Goal: Browse casually: Explore the website without a specific task or goal

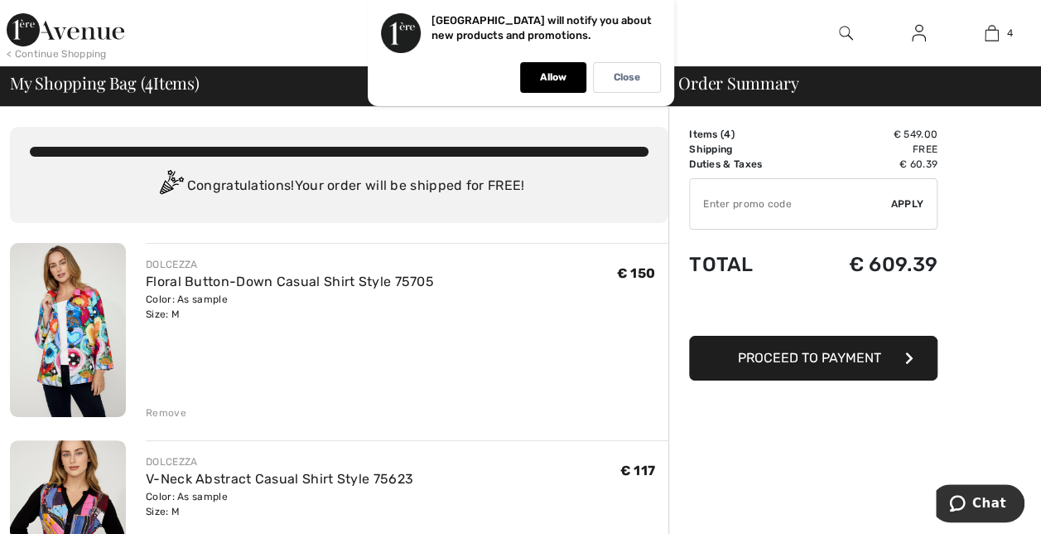
click at [75, 325] on img at bounding box center [68, 330] width 116 height 174
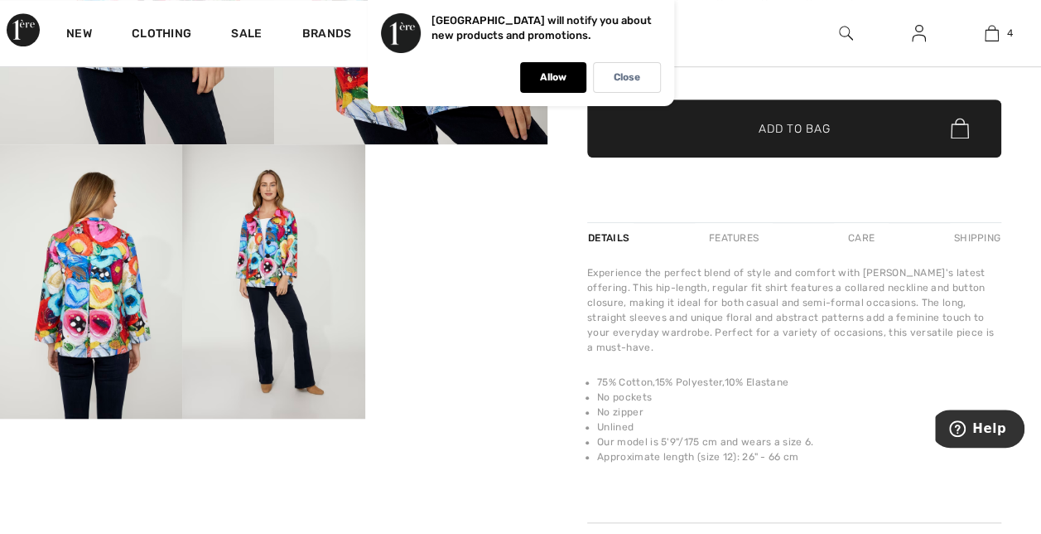
scroll to position [442, 0]
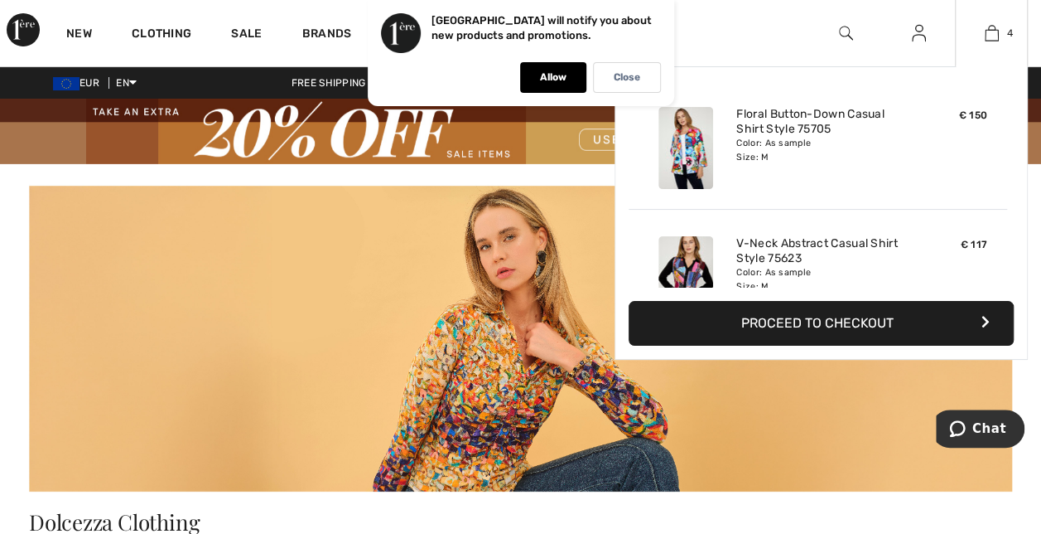
click at [980, 43] on div "4 Added to Bag Dolcezza Floral Button-down Casual Shirt Style 75705 € 150 Color…" at bounding box center [991, 33] width 73 height 66
click at [1004, 31] on link "4" at bounding box center [991, 33] width 71 height 20
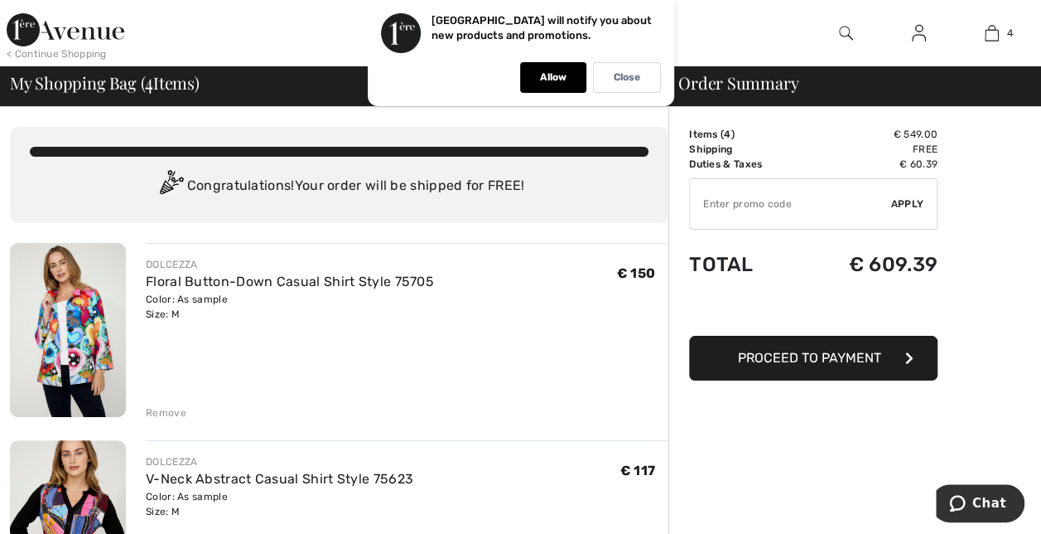
click at [847, 36] on img at bounding box center [846, 33] width 14 height 20
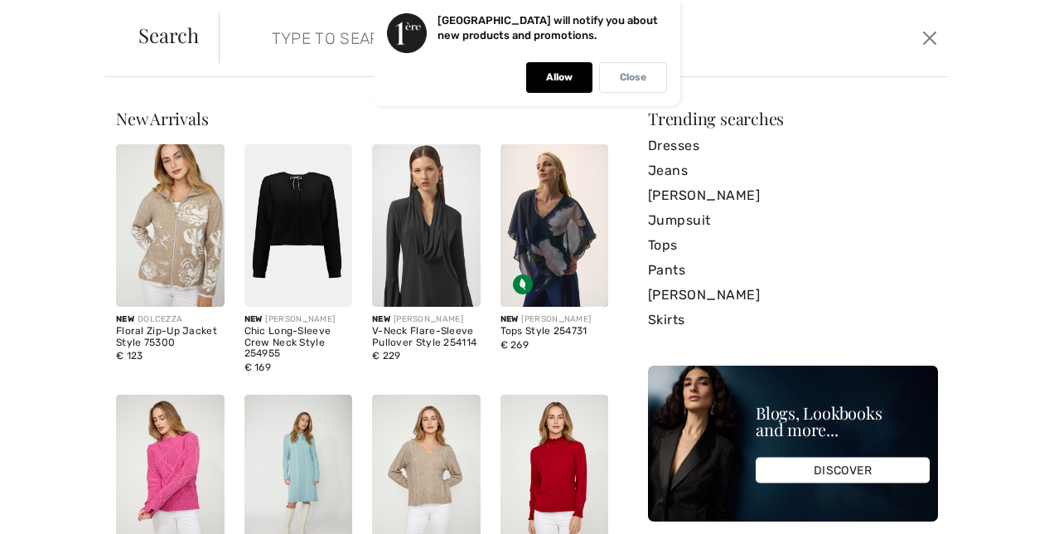
click at [643, 80] on p "Close" at bounding box center [633, 77] width 27 height 12
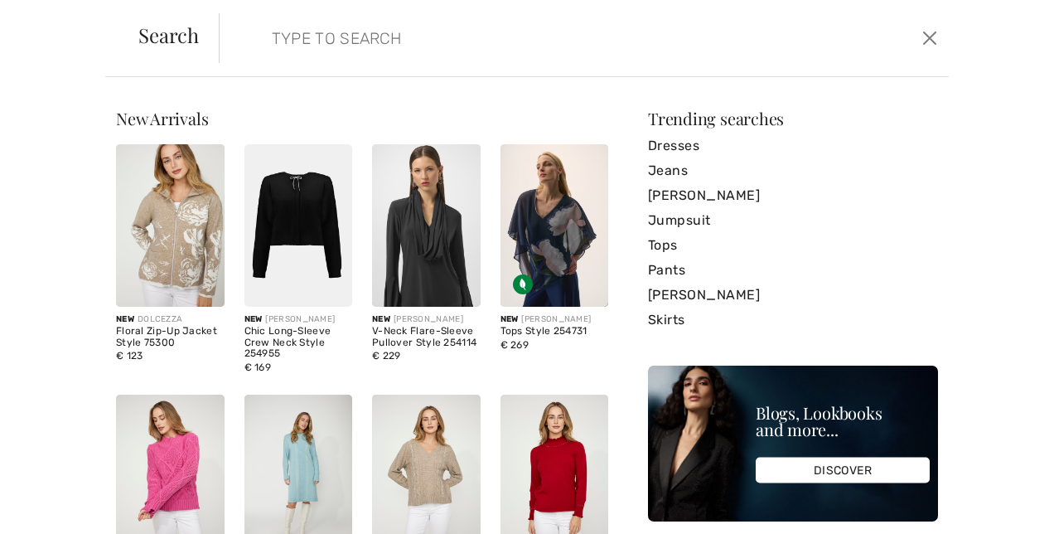
click at [490, 42] on input "search" at bounding box center [506, 38] width 494 height 50
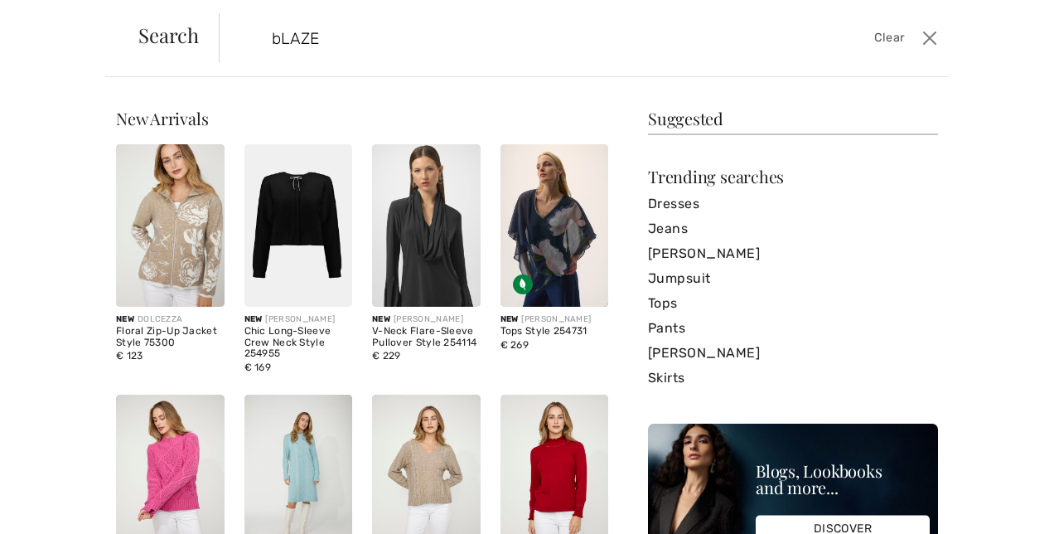
type input "bLAZER"
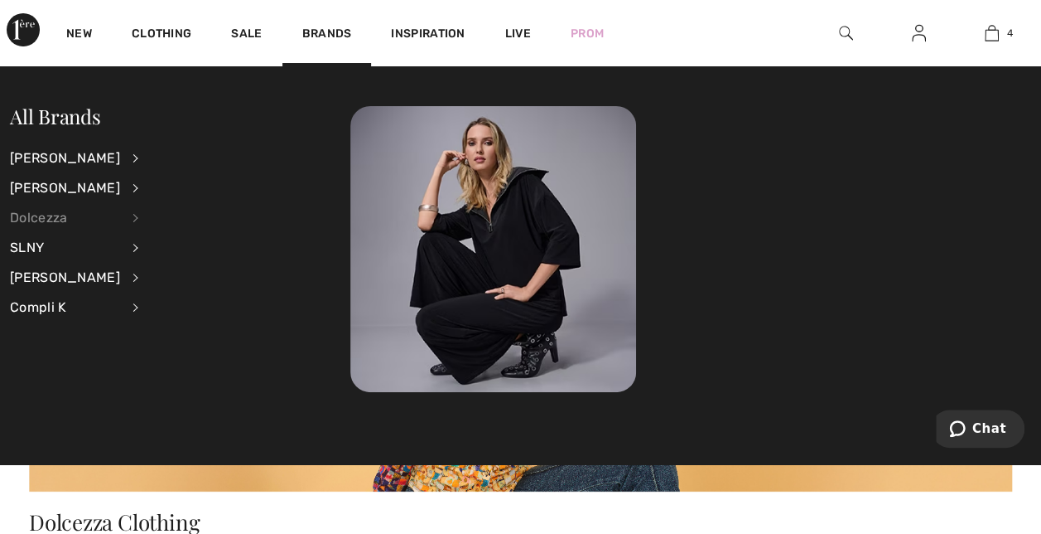
click at [57, 221] on div "Dolcezza" at bounding box center [65, 218] width 110 height 30
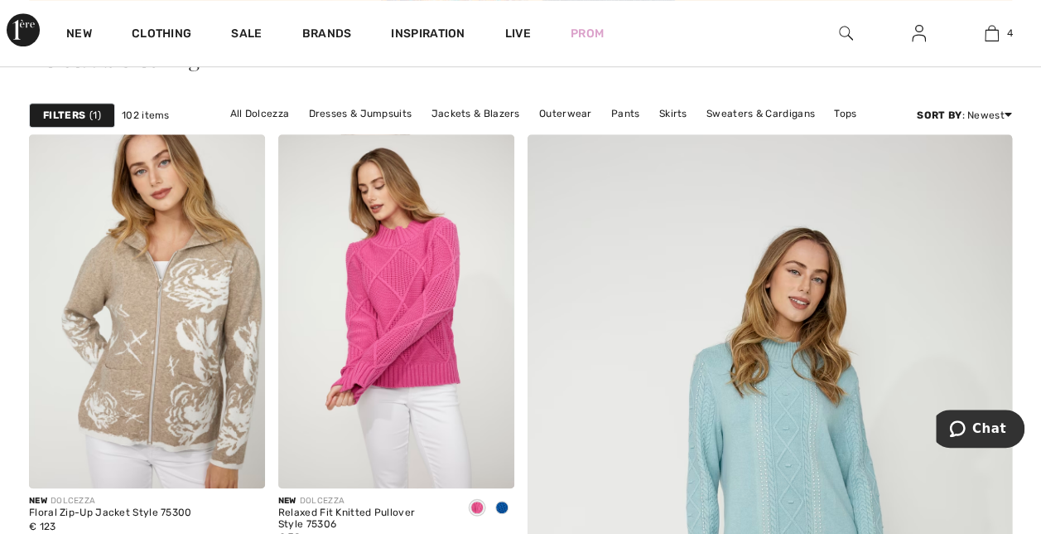
scroll to position [472, 0]
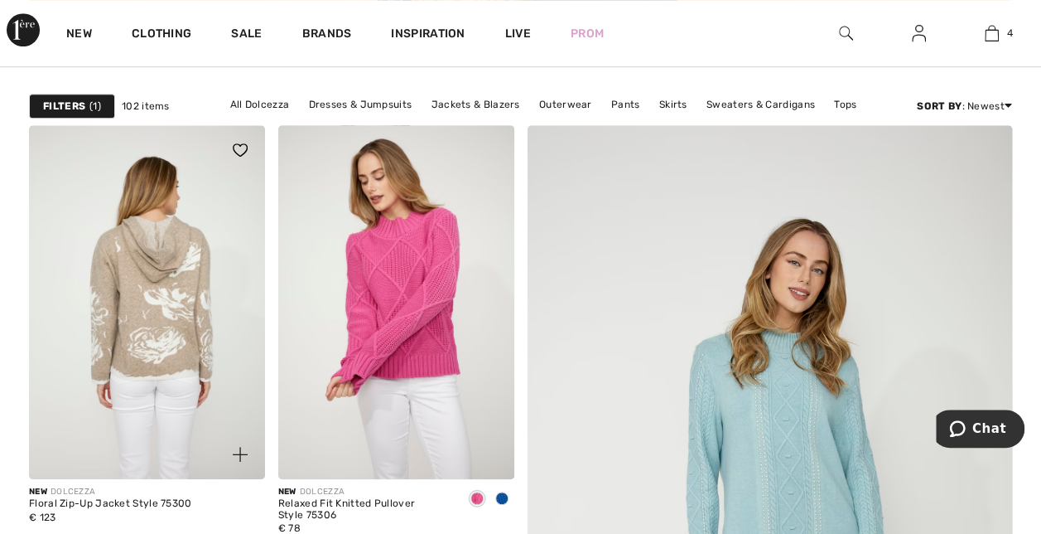
click at [177, 312] on img at bounding box center [147, 302] width 236 height 354
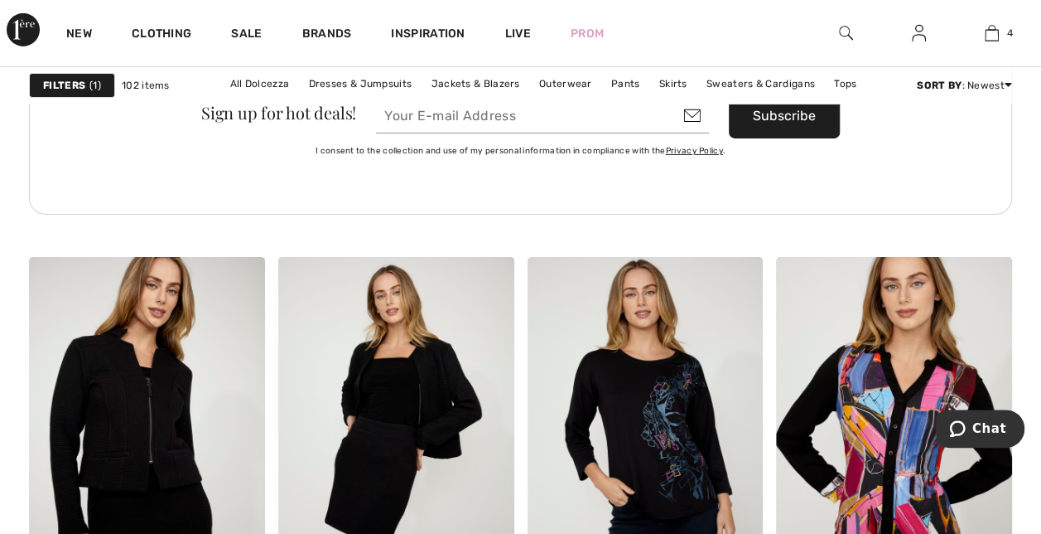
scroll to position [6007, 0]
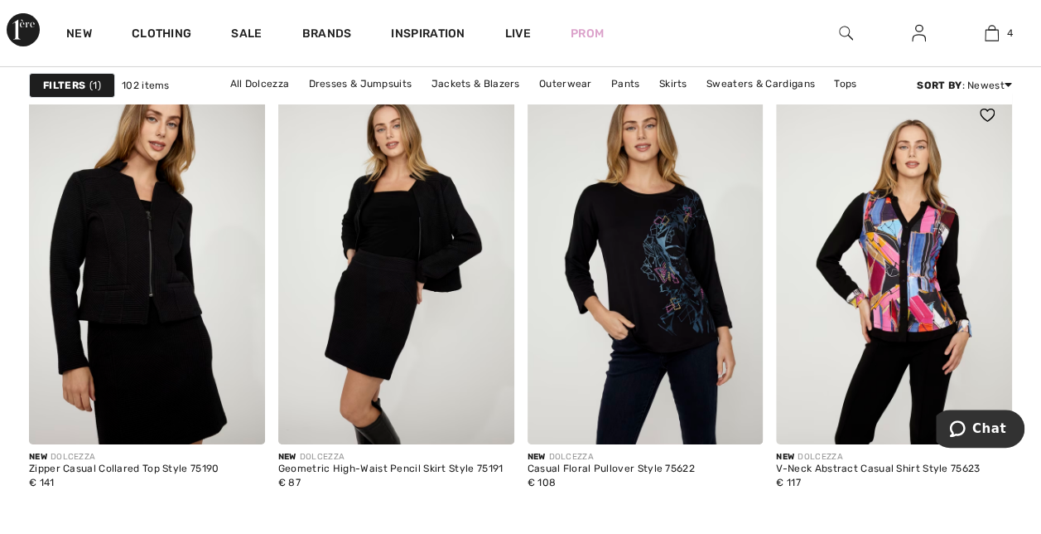
click at [899, 331] on img at bounding box center [894, 267] width 236 height 354
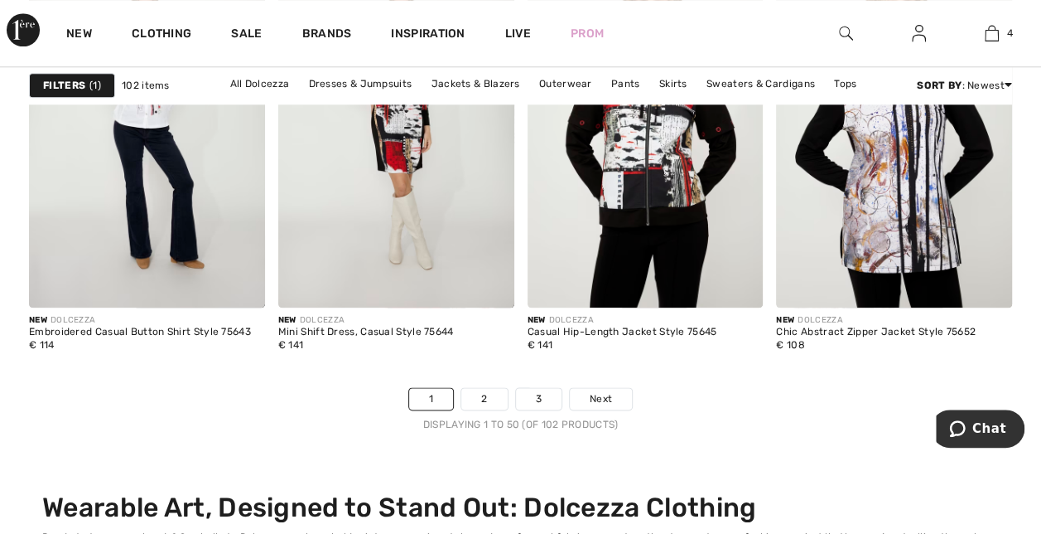
scroll to position [7047, 0]
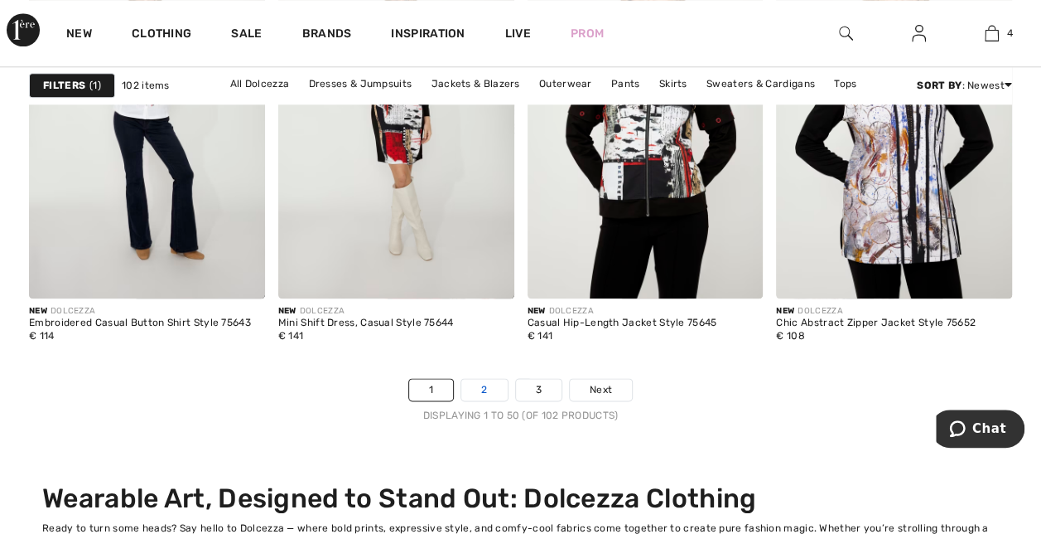
click at [480, 383] on link "2" at bounding box center [484, 390] width 46 height 22
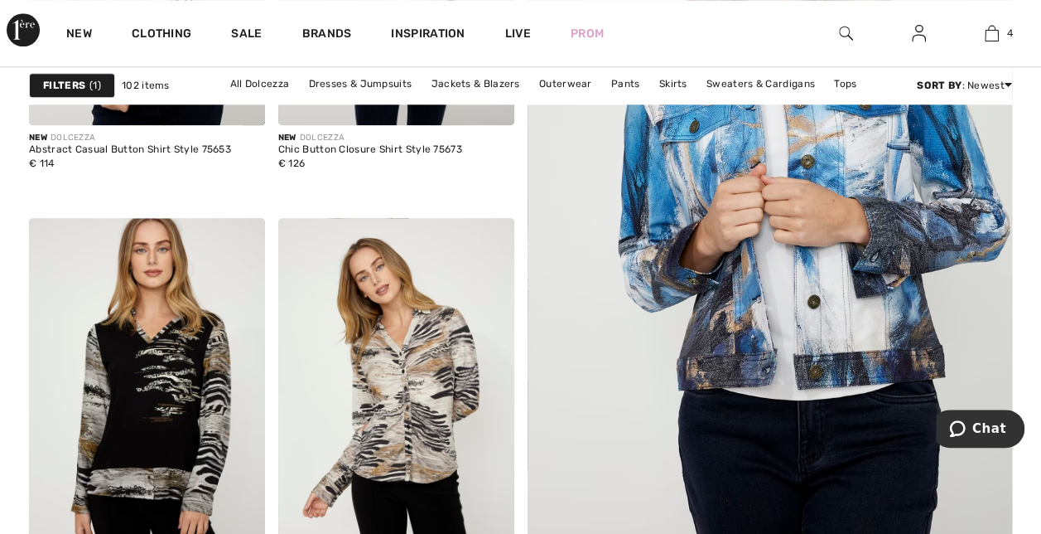
scroll to position [696, 0]
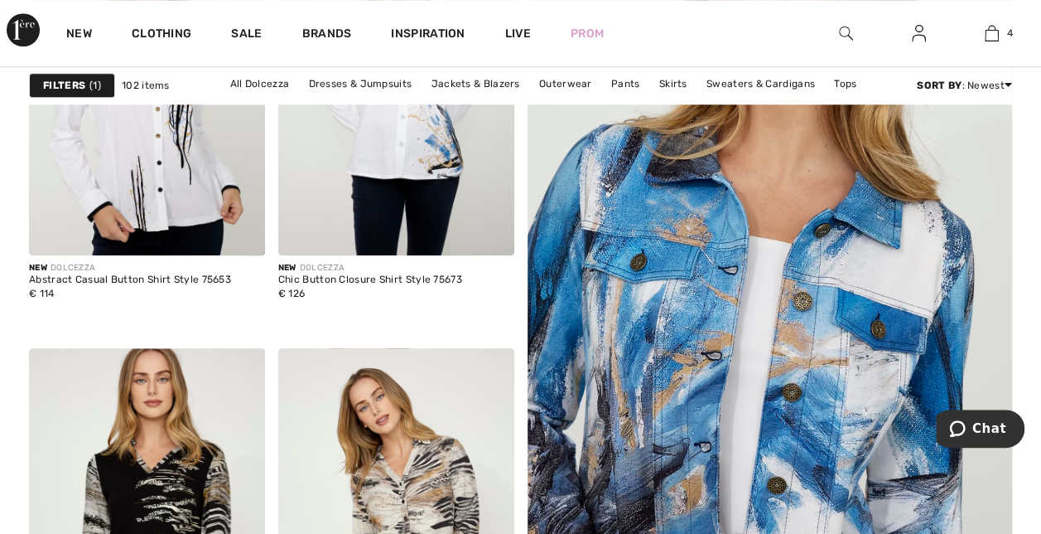
click at [855, 282] on img at bounding box center [770, 337] width 582 height 873
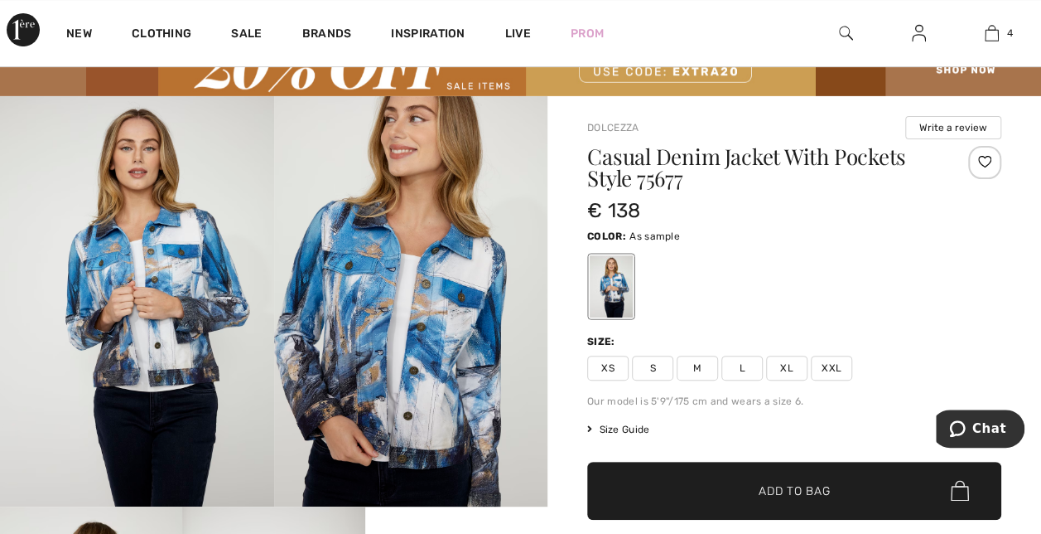
click at [170, 318] on img at bounding box center [137, 301] width 274 height 411
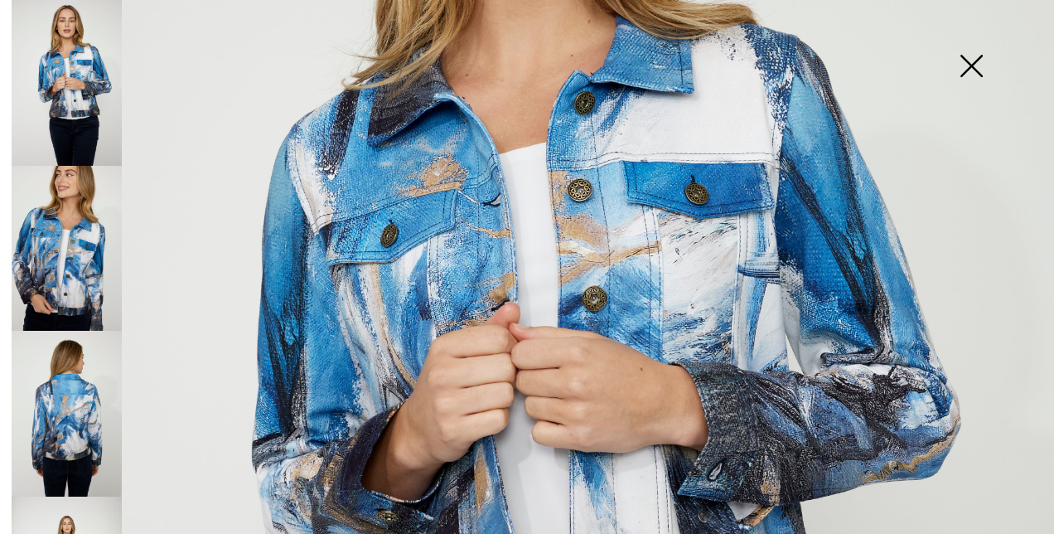
scroll to position [428, 0]
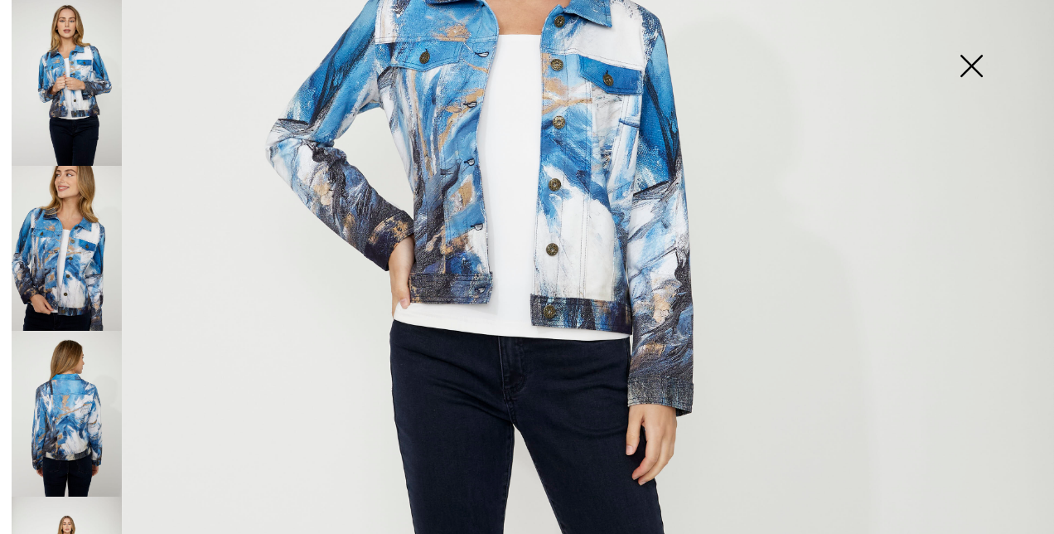
scroll to position [273, 0]
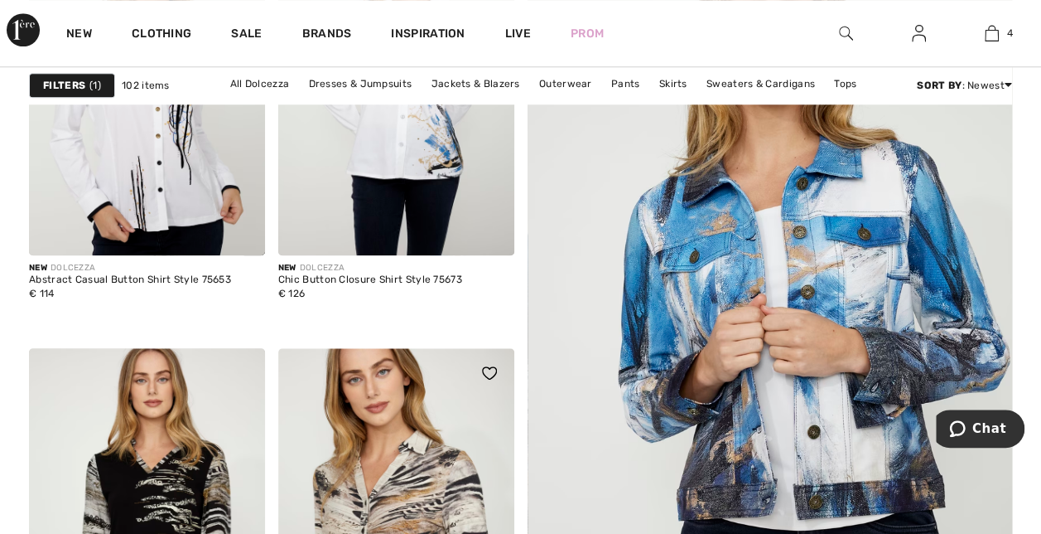
click at [441, 479] on img at bounding box center [396, 525] width 236 height 354
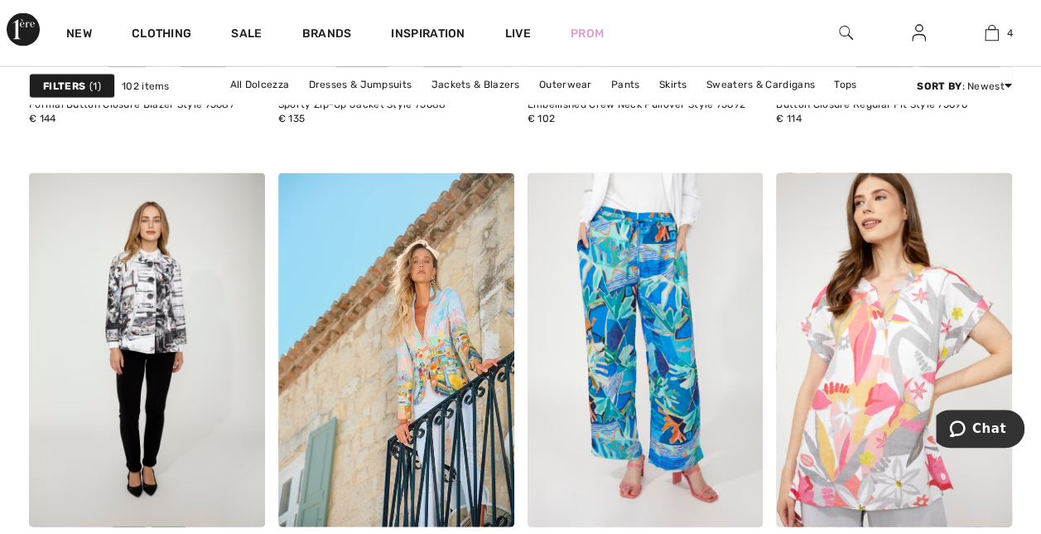
scroll to position [1755, 0]
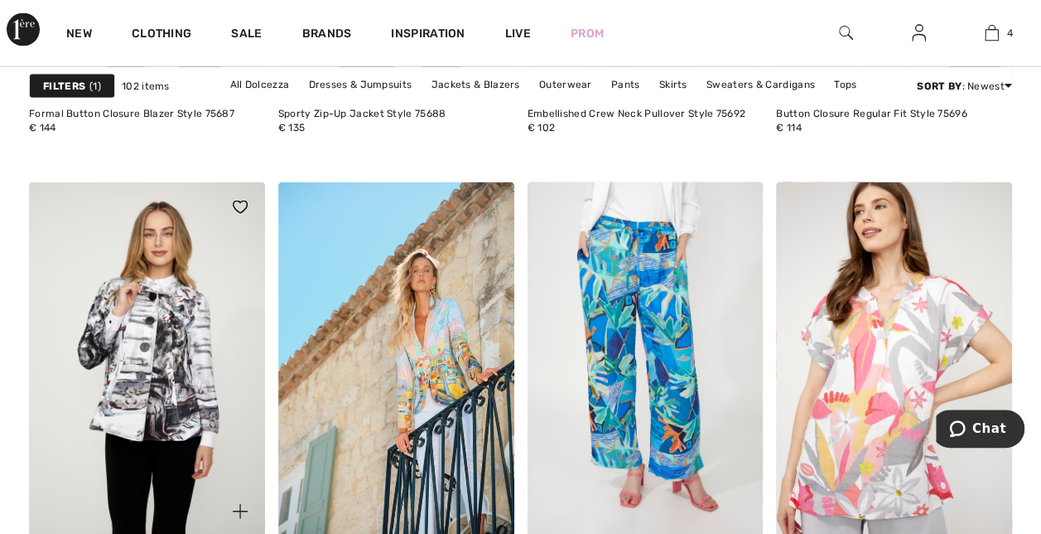
click at [164, 331] on img at bounding box center [147, 359] width 236 height 354
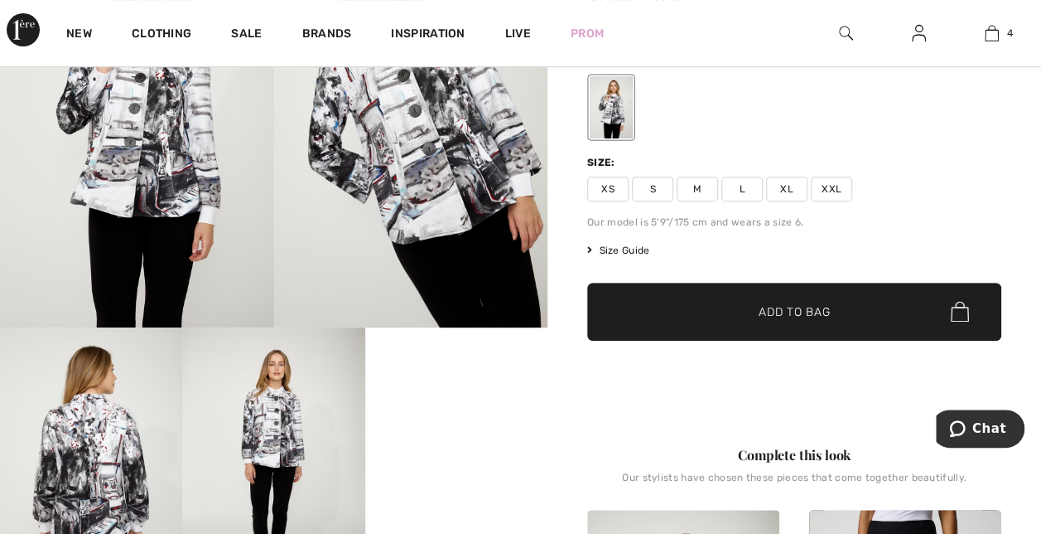
scroll to position [243, 0]
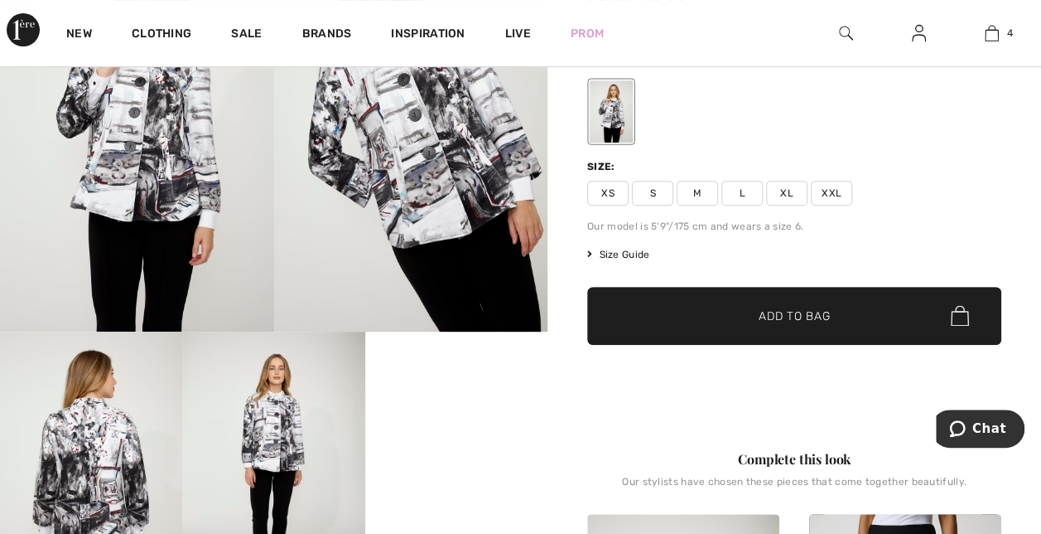
click at [432, 423] on video "Your browser does not support the video tag." at bounding box center [456, 376] width 182 height 91
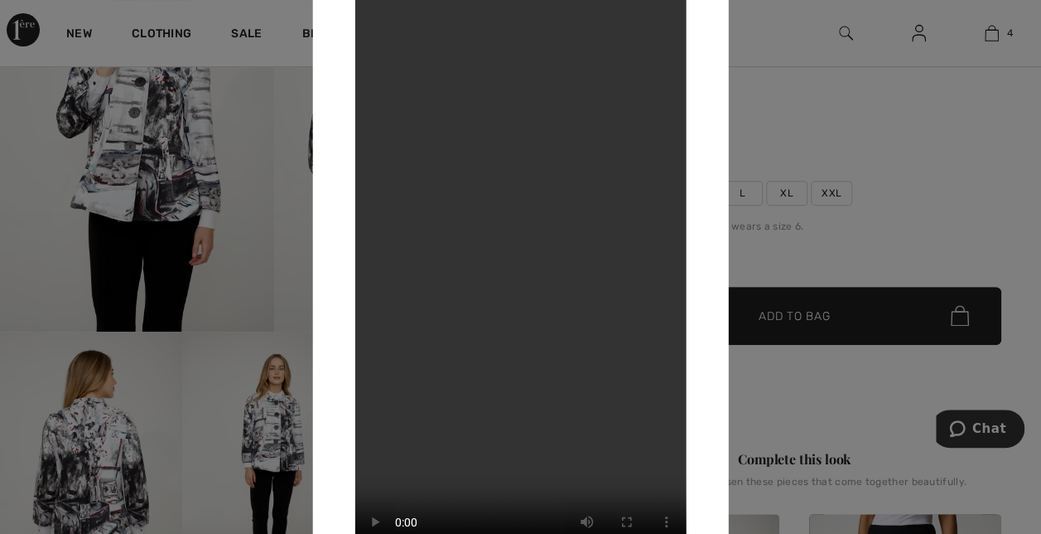
click at [113, 453] on div at bounding box center [520, 267] width 1041 height 534
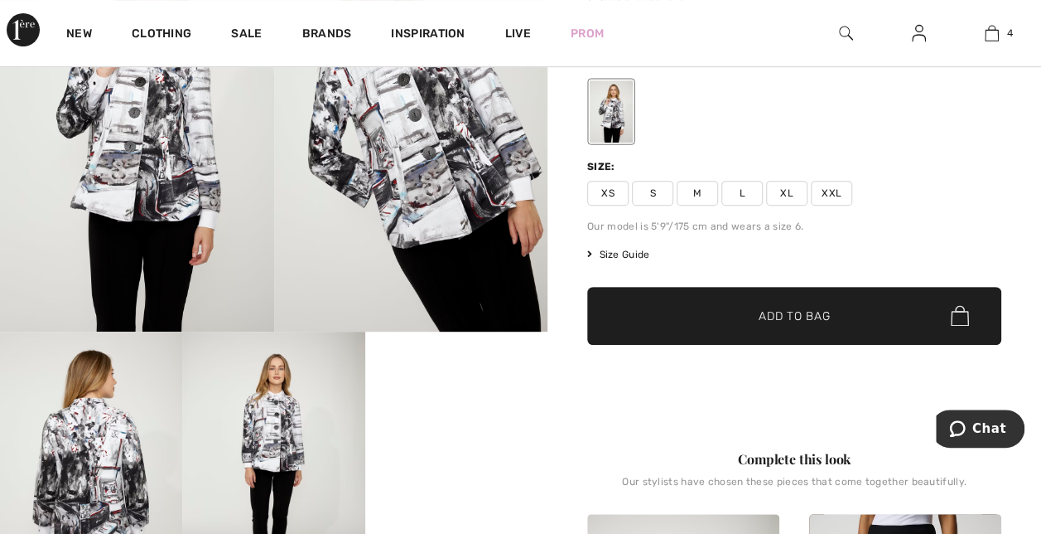
click at [84, 451] on img at bounding box center [91, 467] width 182 height 273
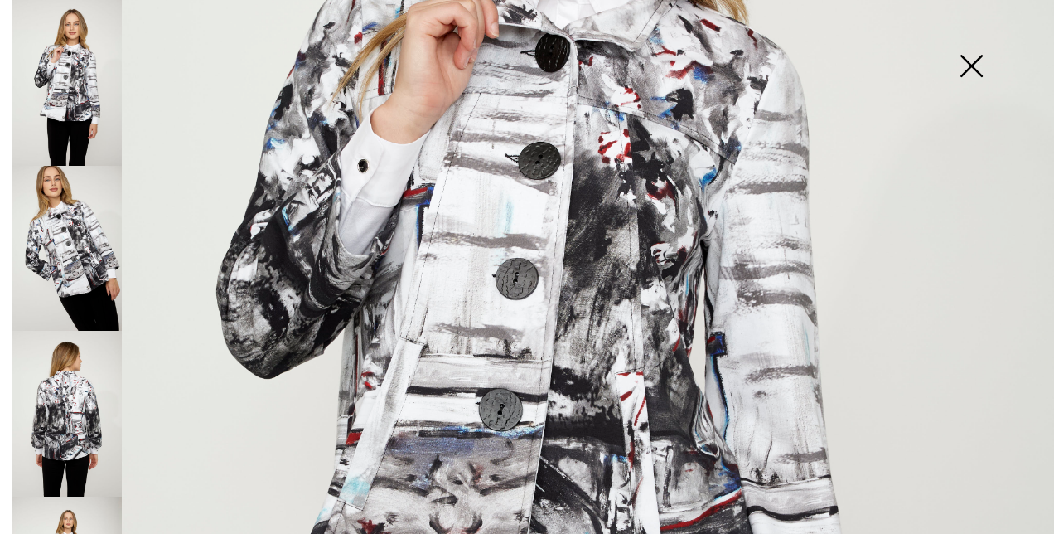
scroll to position [277, 0]
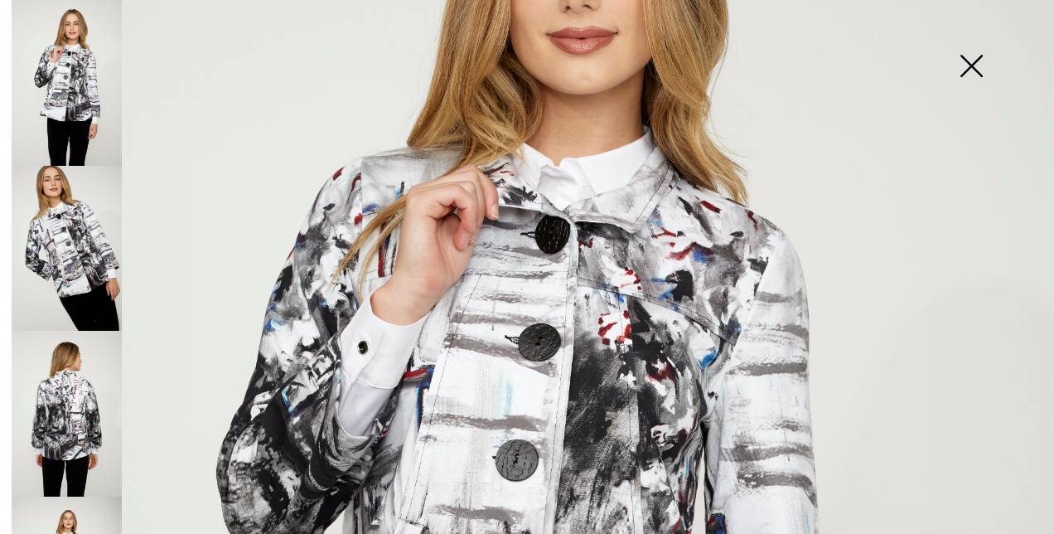
click at [75, 275] on img at bounding box center [67, 249] width 110 height 166
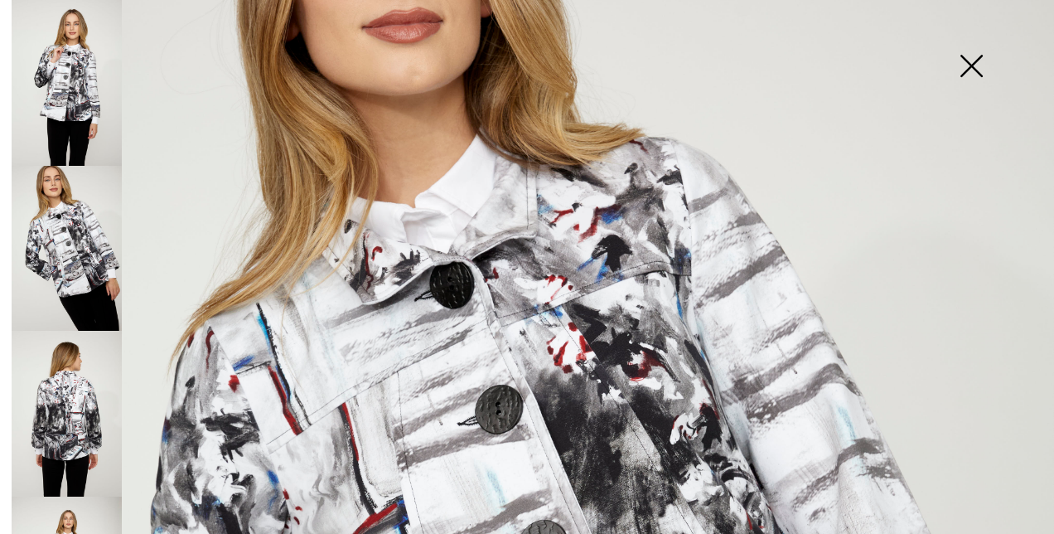
scroll to position [490, 0]
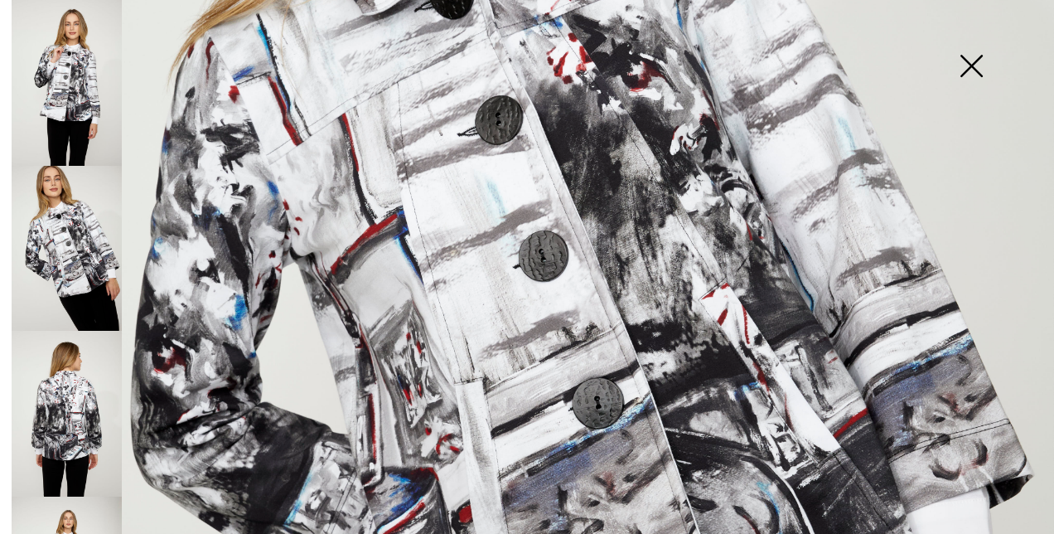
click at [69, 401] on img at bounding box center [67, 414] width 110 height 166
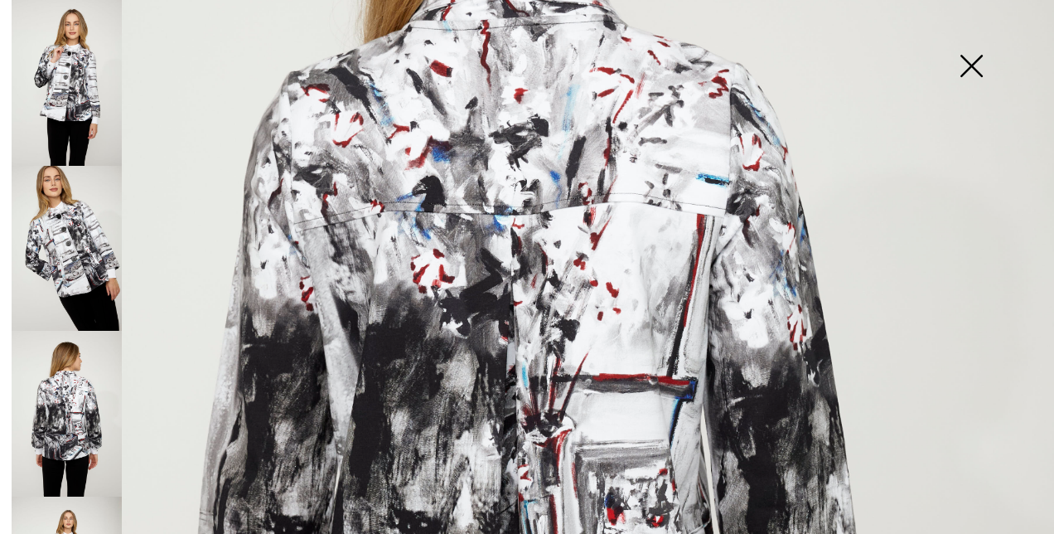
scroll to position [205, 0]
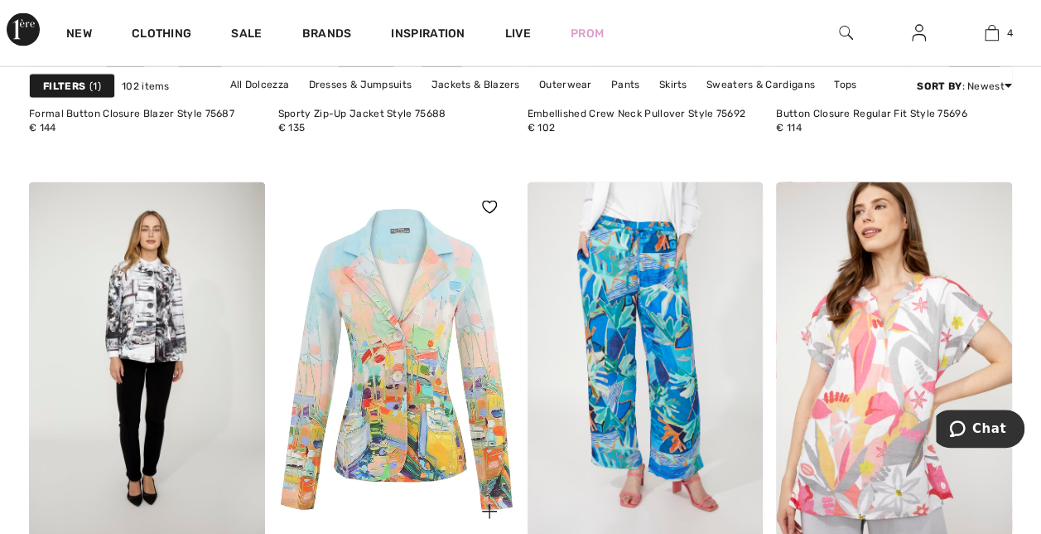
click at [410, 346] on img at bounding box center [396, 359] width 236 height 354
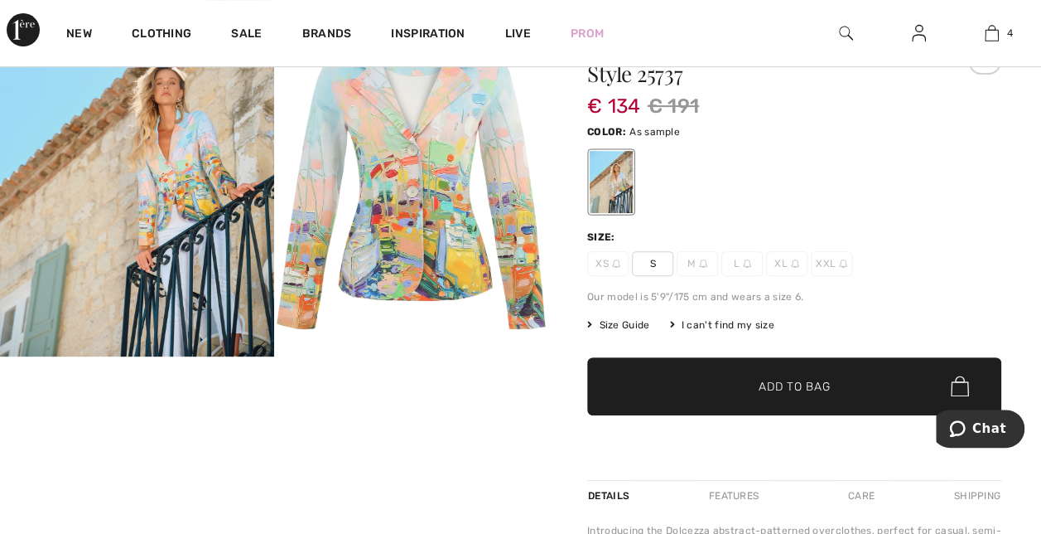
scroll to position [155, 0]
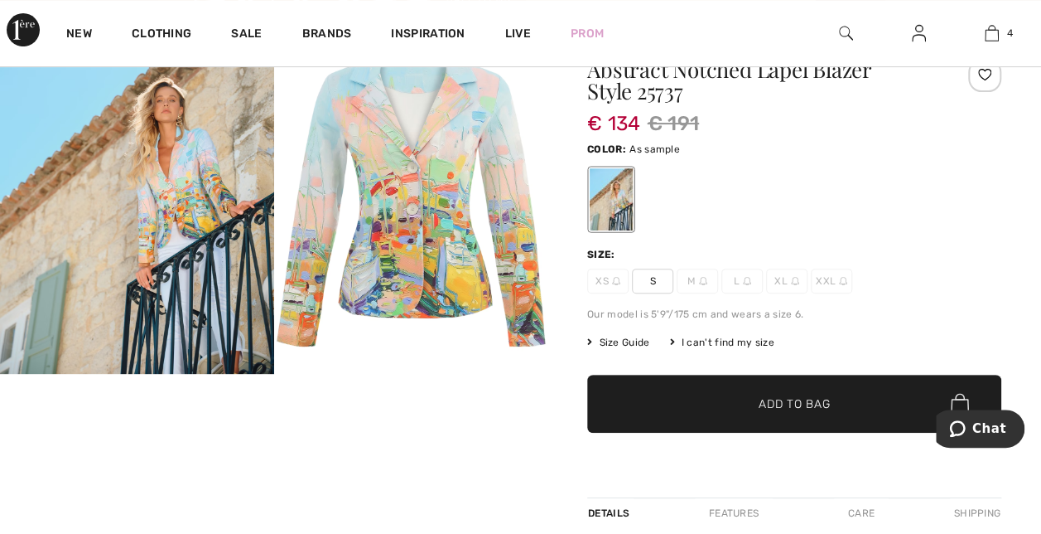
click at [151, 205] on img at bounding box center [137, 191] width 274 height 365
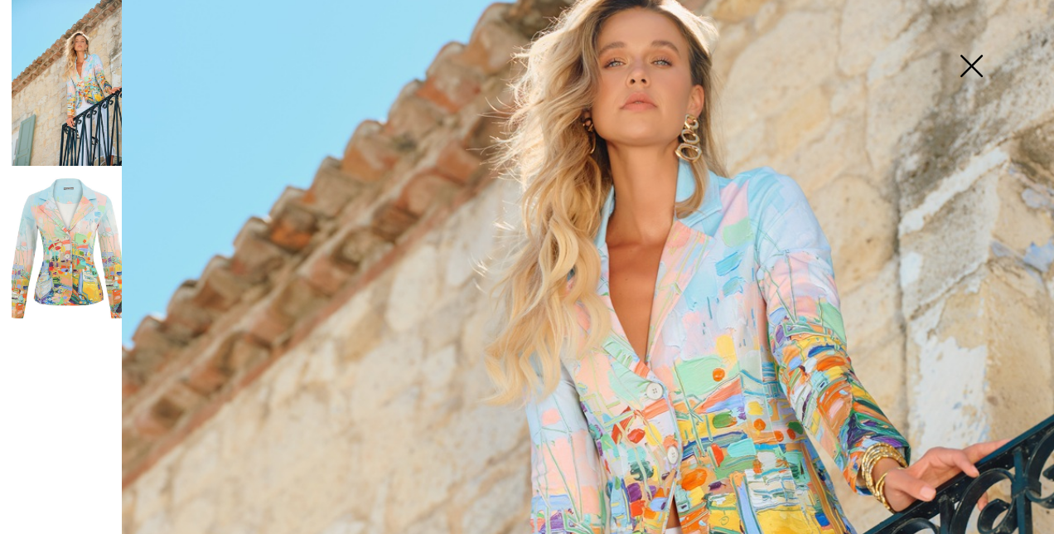
scroll to position [442, 0]
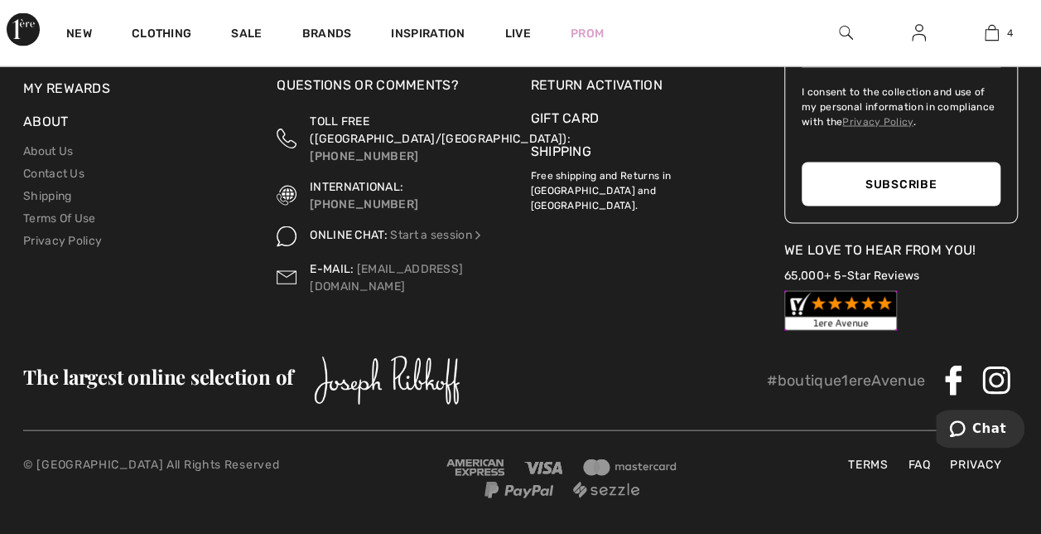
scroll to position [2876, 0]
